Goal: Task Accomplishment & Management: Manage account settings

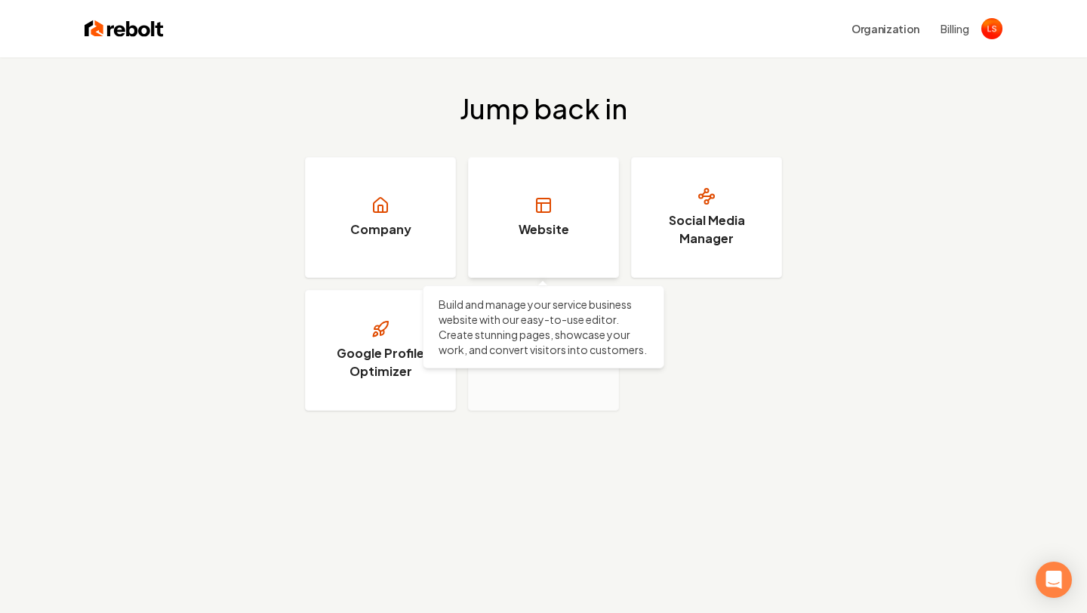
click at [505, 246] on link "Website" at bounding box center [543, 217] width 151 height 121
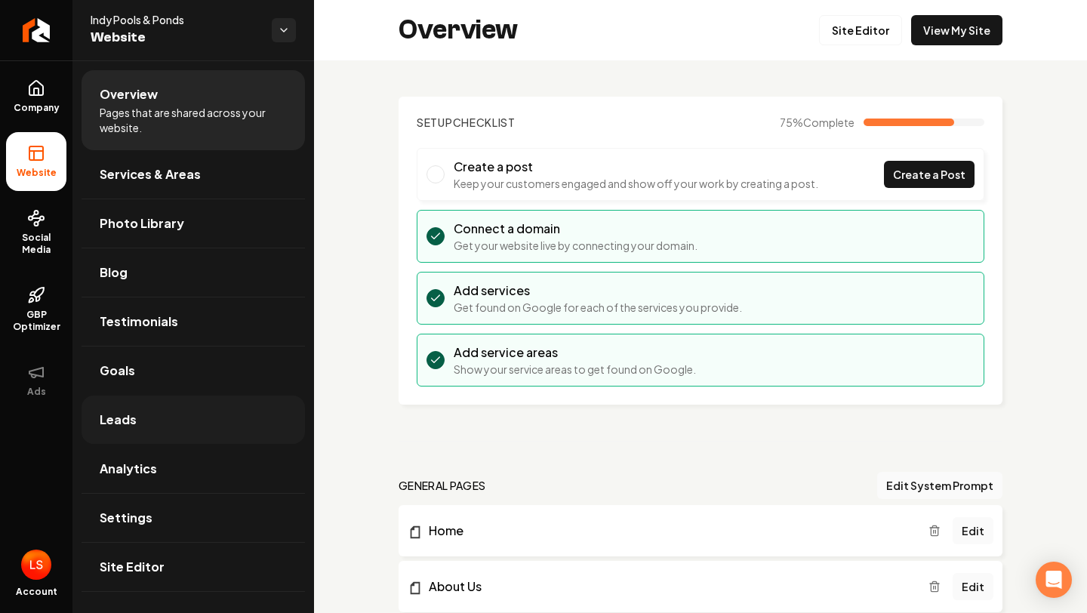
click at [149, 404] on link "Leads" at bounding box center [192, 419] width 223 height 48
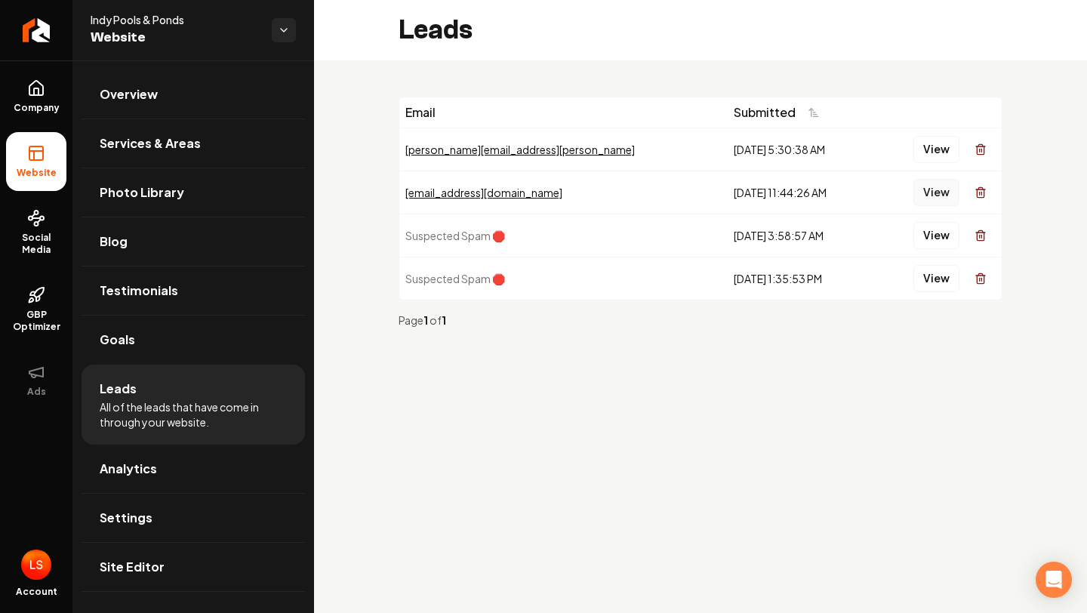
click at [941, 195] on button "View" at bounding box center [936, 192] width 46 height 27
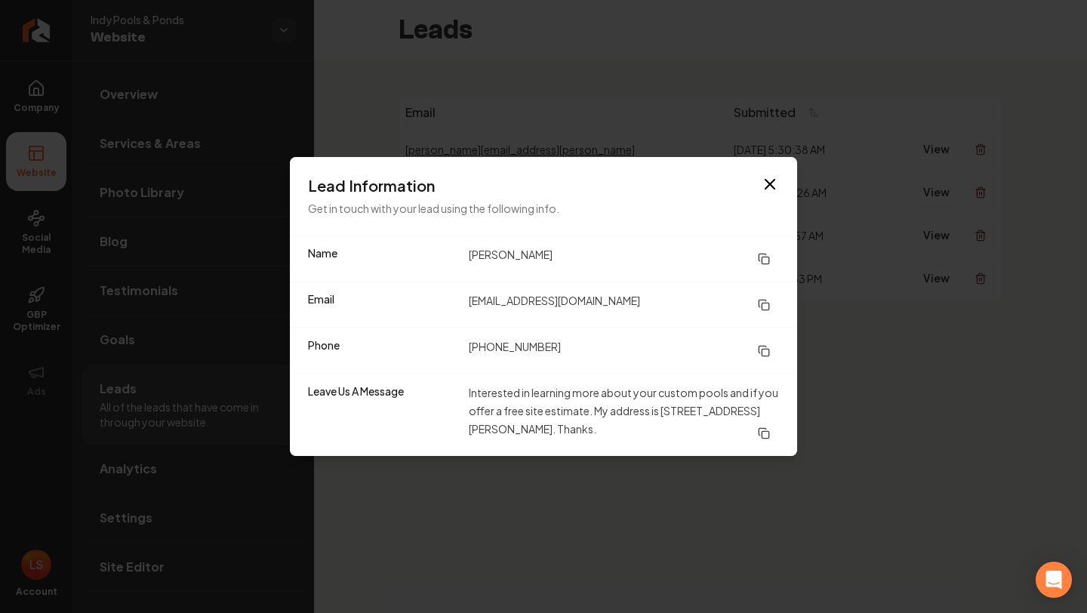
click at [765, 300] on icon at bounding box center [761, 303] width 7 height 7
click at [769, 303] on icon at bounding box center [764, 305] width 12 height 12
click at [761, 355] on rect at bounding box center [764, 352] width 7 height 7
